Goal: Task Accomplishment & Management: Use online tool/utility

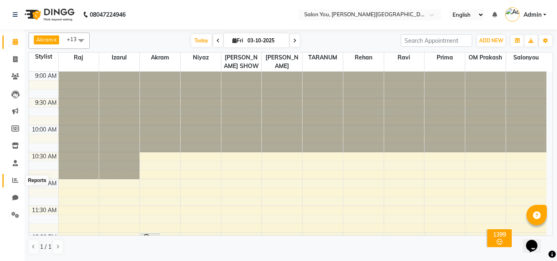
click at [19, 180] on span at bounding box center [15, 180] width 14 height 9
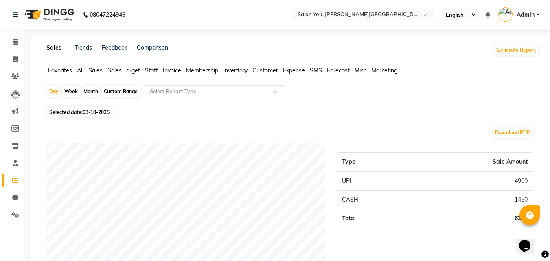
click at [89, 92] on div "Month" at bounding box center [90, 91] width 19 height 11
select select "10"
select select "2025"
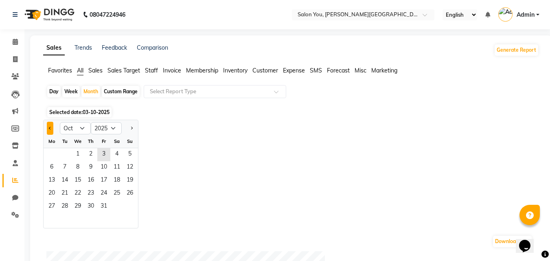
click at [48, 129] on button "Previous month" at bounding box center [50, 128] width 7 height 13
select select "9"
click at [51, 154] on span "1" at bounding box center [51, 154] width 13 height 13
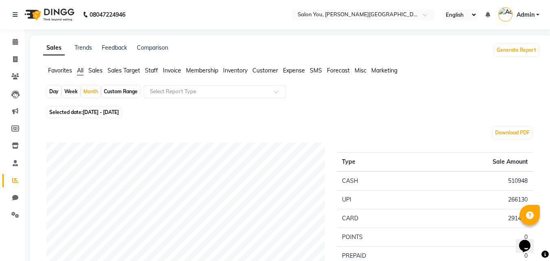
click at [150, 70] on span "Staff" at bounding box center [151, 70] width 13 height 7
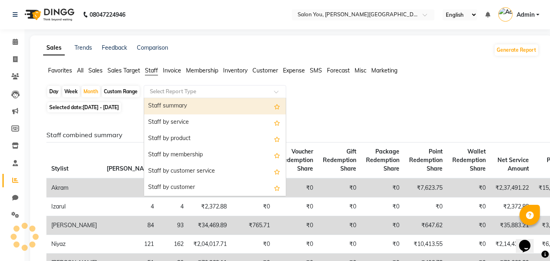
click at [166, 87] on div "Select Report Type" at bounding box center [215, 91] width 143 height 13
click at [166, 102] on div "Staff summary" at bounding box center [215, 106] width 142 height 16
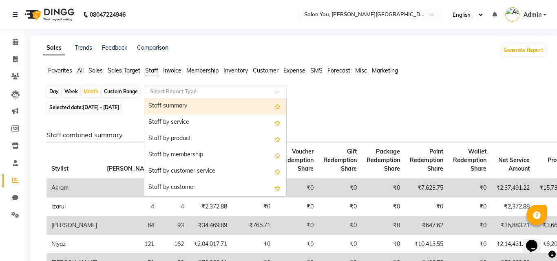
select select "filtered_report"
select select "csv"
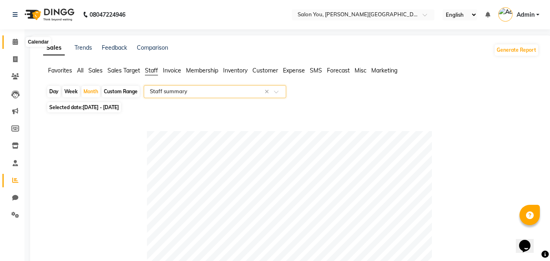
click at [17, 40] on icon at bounding box center [15, 42] width 5 height 6
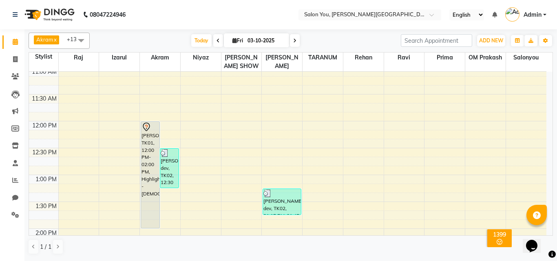
scroll to position [204, 0]
